Goal: Task Accomplishment & Management: Manage account settings

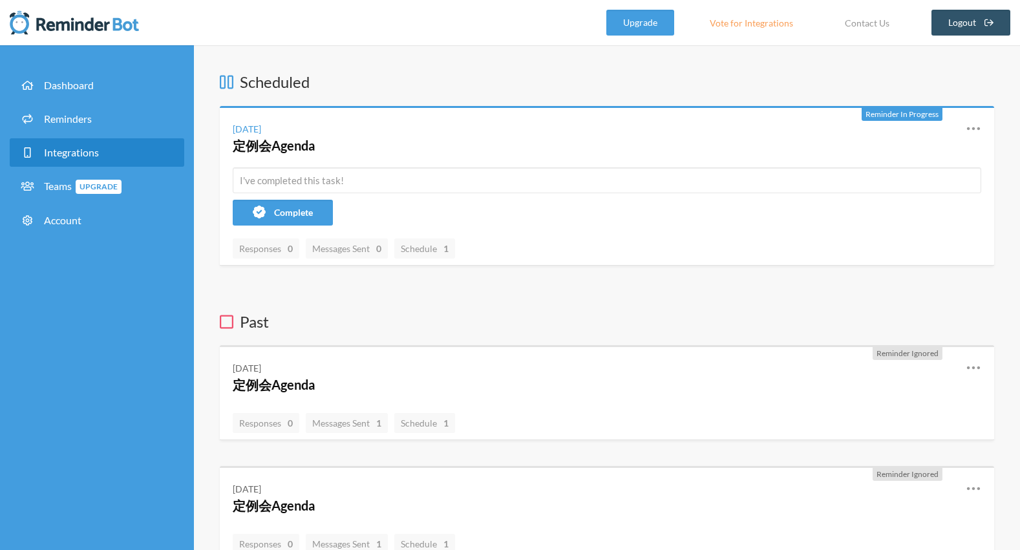
click at [100, 158] on link "Integrations" at bounding box center [97, 152] width 175 height 28
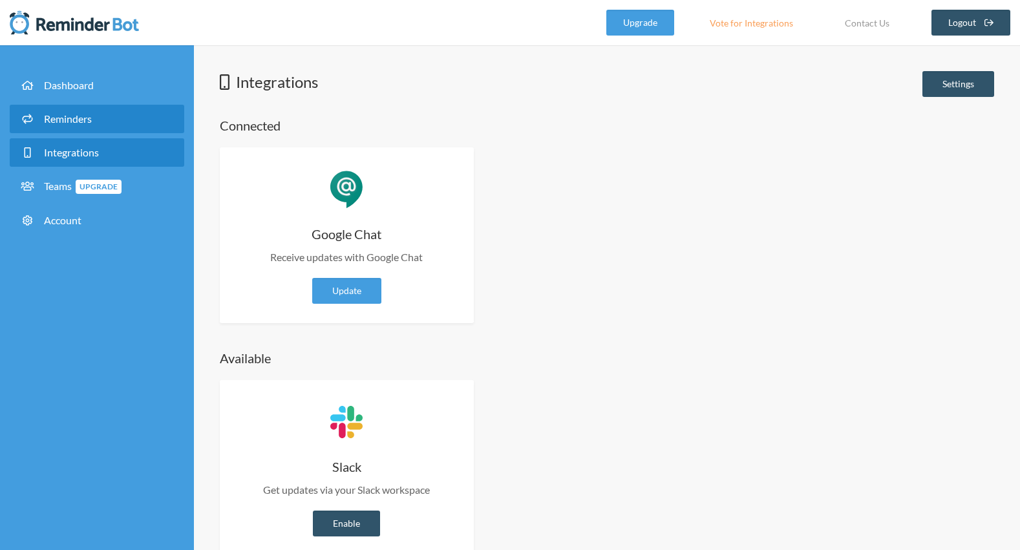
click at [108, 116] on link "Reminders" at bounding box center [97, 119] width 175 height 28
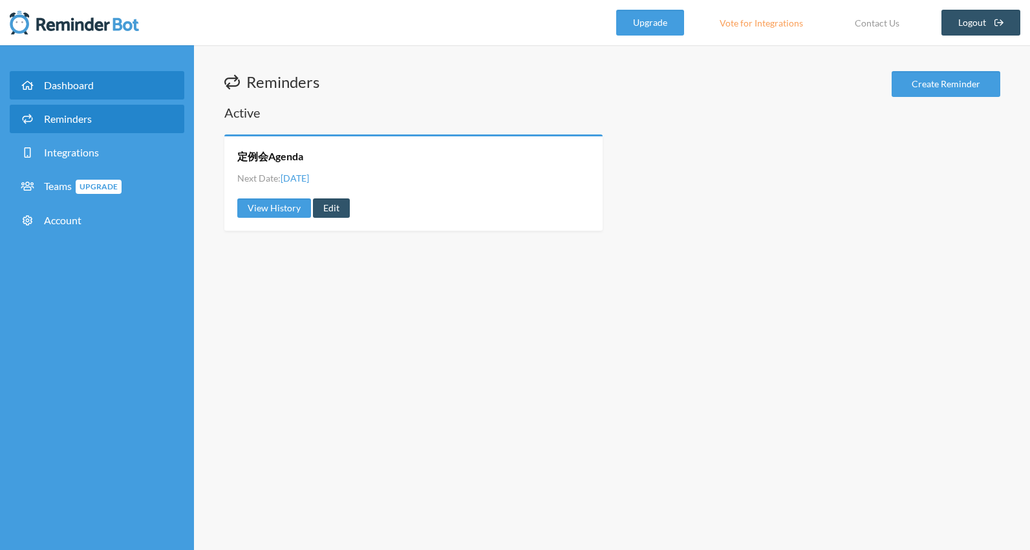
click at [116, 98] on link "Dashboard" at bounding box center [97, 85] width 175 height 28
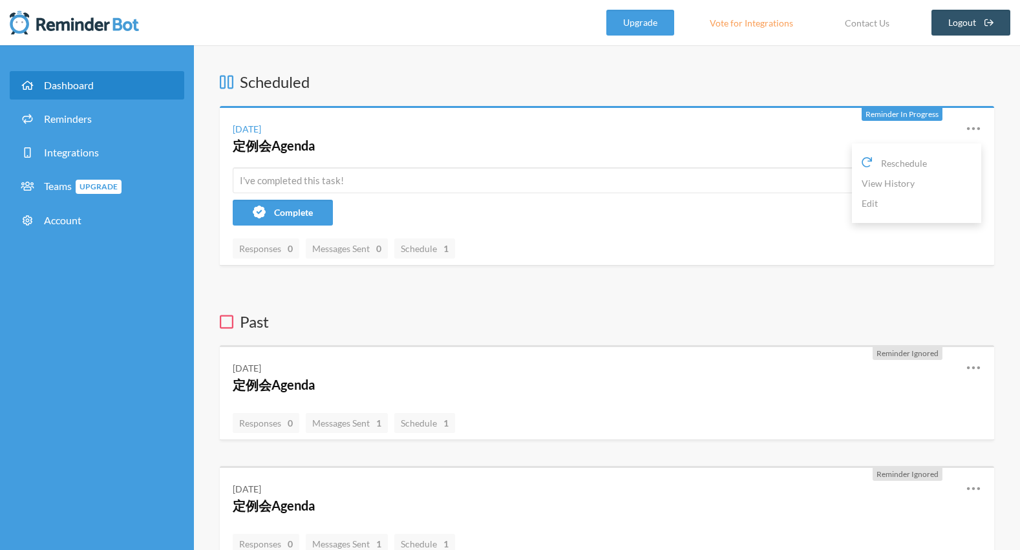
click at [975, 125] on icon at bounding box center [974, 129] width 16 height 16
click at [906, 211] on link "Edit" at bounding box center [917, 203] width 110 height 20
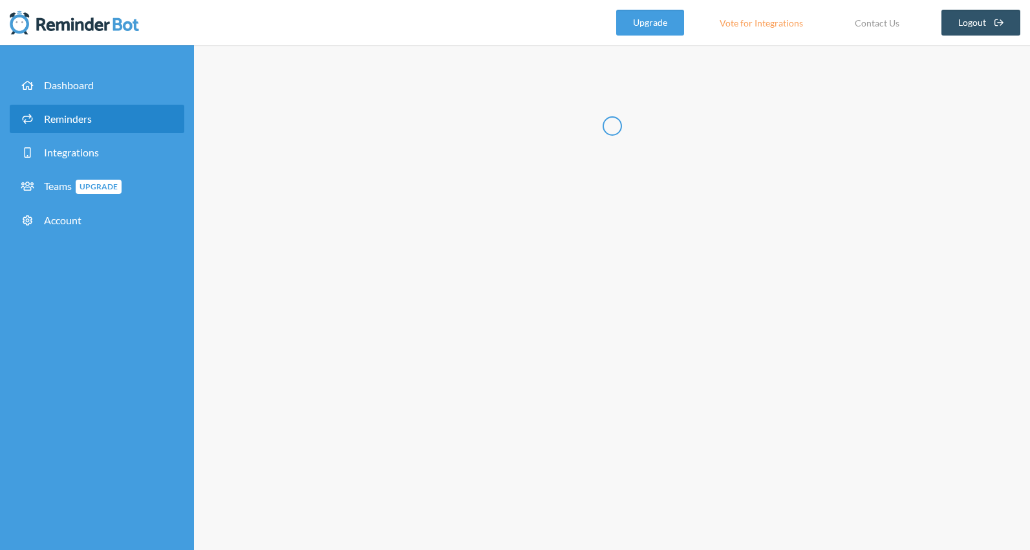
radio input "false"
radio input "true"
type input "定例会Agenda"
select select "10:00:00"
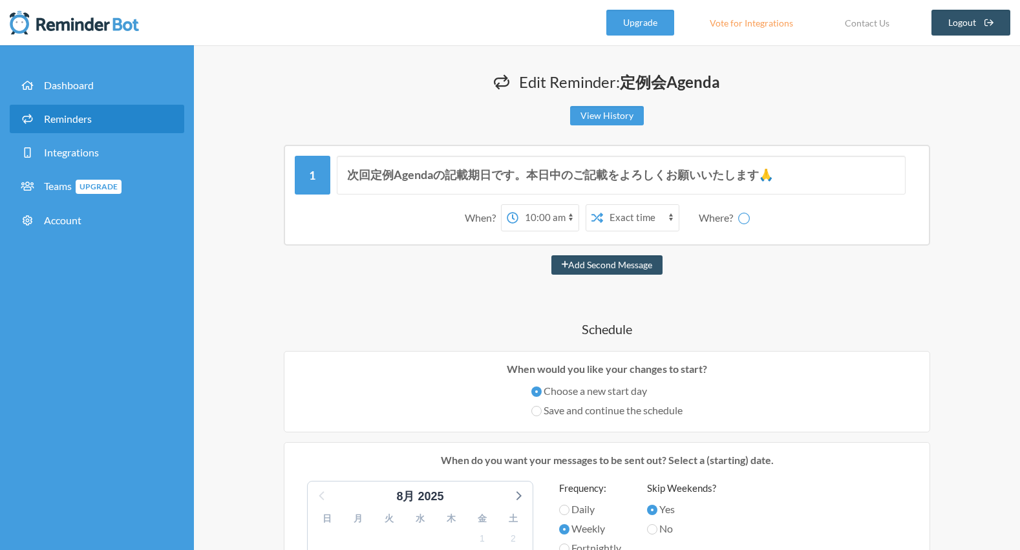
select select "spaces/AAAANA638X4"
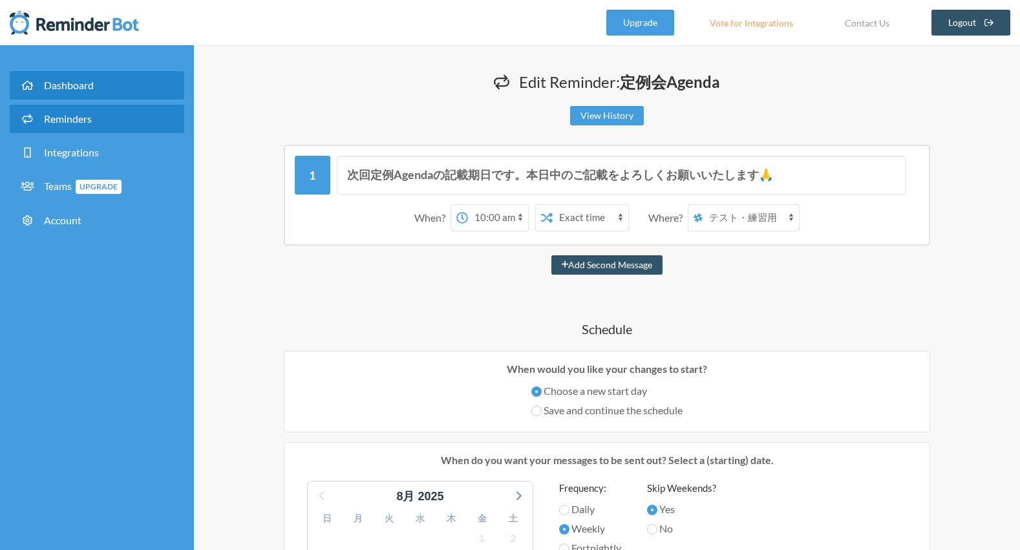
click at [108, 83] on link "Dashboard" at bounding box center [97, 85] width 175 height 28
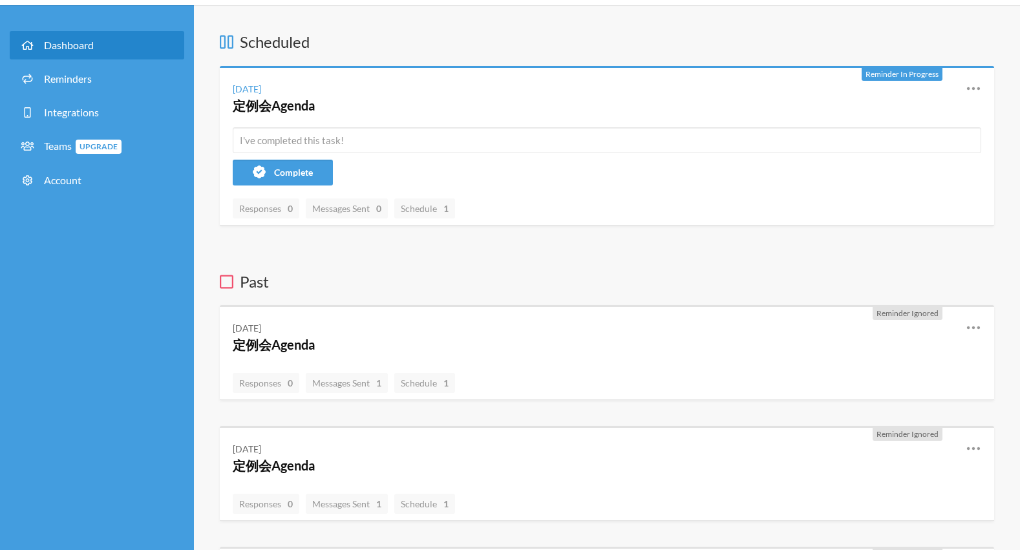
scroll to position [42, 0]
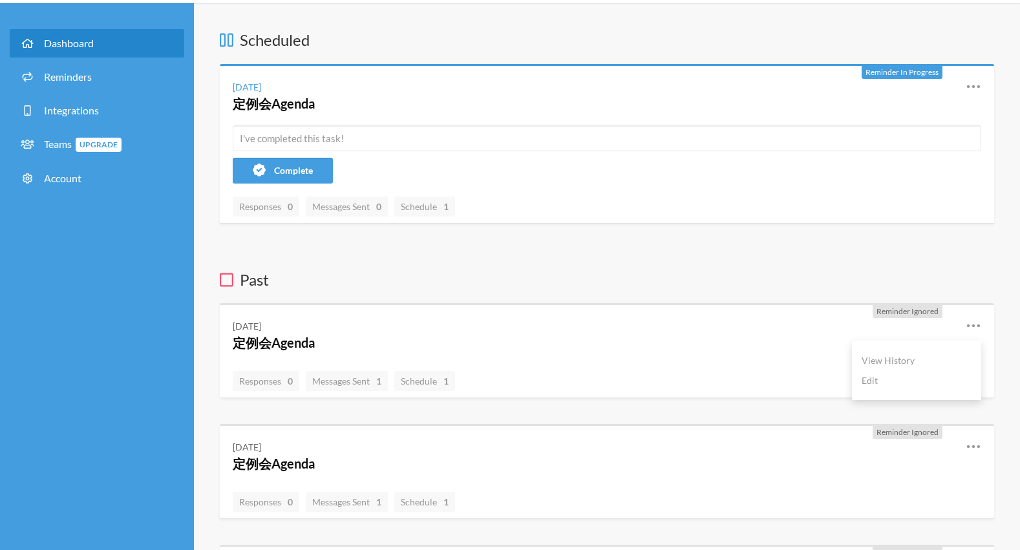
click at [974, 326] on icon at bounding box center [973, 326] width 13 height 3
click at [927, 392] on div "Reschedule View History Edit" at bounding box center [916, 370] width 129 height 59
click at [927, 389] on link "Edit" at bounding box center [917, 380] width 110 height 20
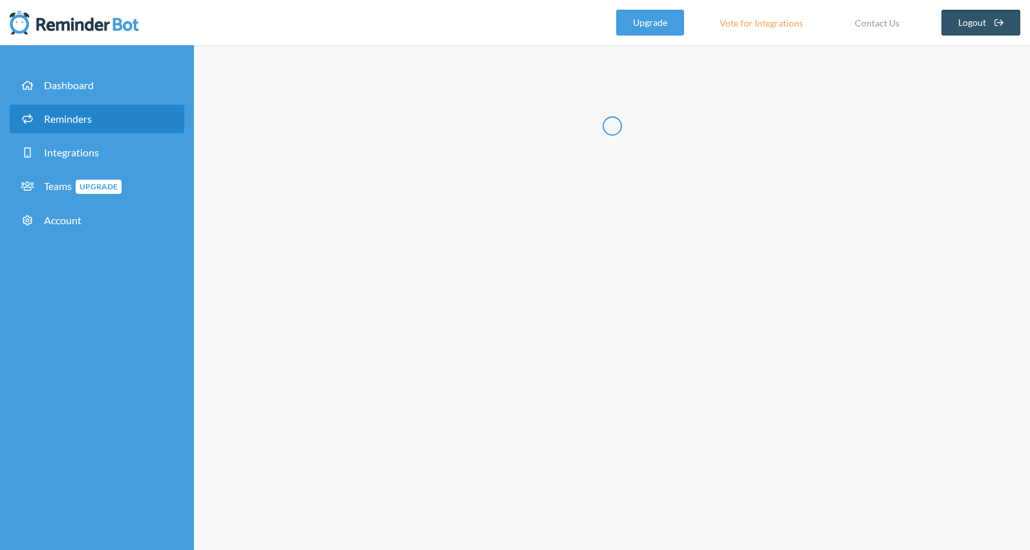
radio input "false"
radio input "true"
type input "定例会Agenda"
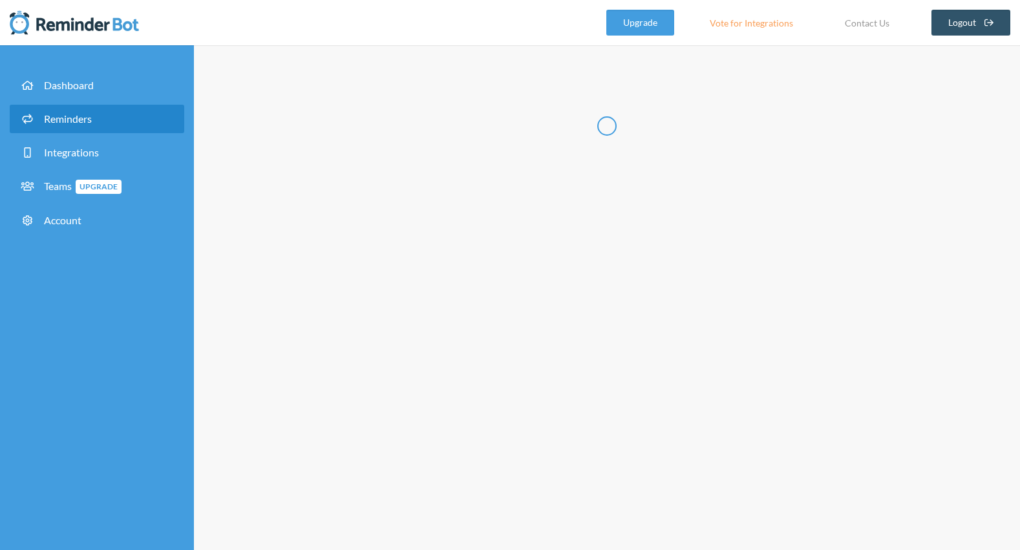
select select "10:00:00"
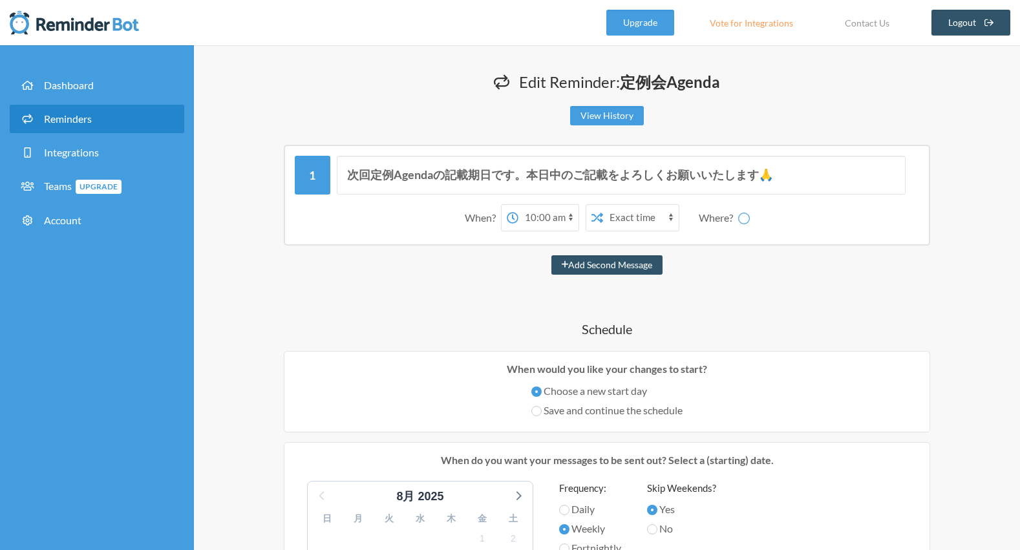
select select "spaces/AAAANA638X4"
